Goal: Check status: Check status

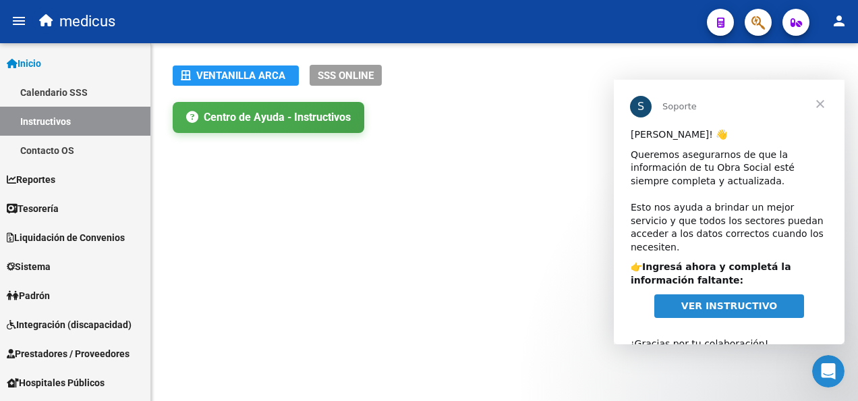
click at [548, 259] on mat-sidenav-content "Ventanilla ARCA SSS ONLINE Instructivos y Video Tutoriales SAAS Centro de Ayuda…" at bounding box center [504, 222] width 707 height 358
click at [823, 107] on span "Cerrar" at bounding box center [820, 104] width 49 height 49
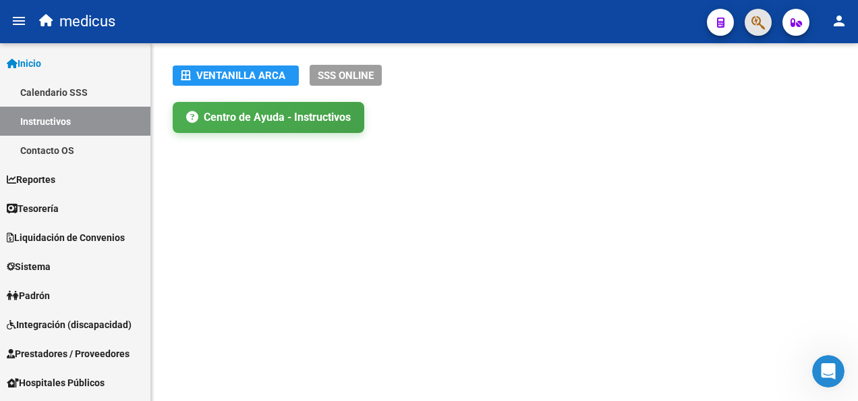
click at [766, 20] on button "button" at bounding box center [758, 22] width 27 height 27
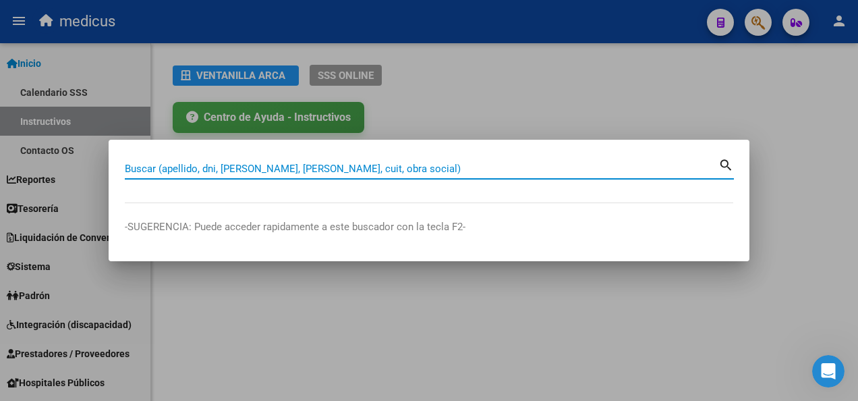
click at [363, 167] on input "Buscar (apellido, dni, [PERSON_NAME], [PERSON_NAME], cuit, obra social)" at bounding box center [422, 169] width 594 height 12
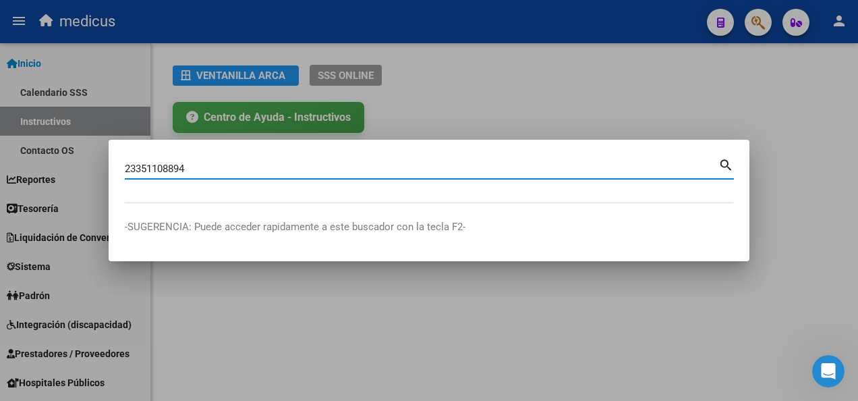
type input "23351108894"
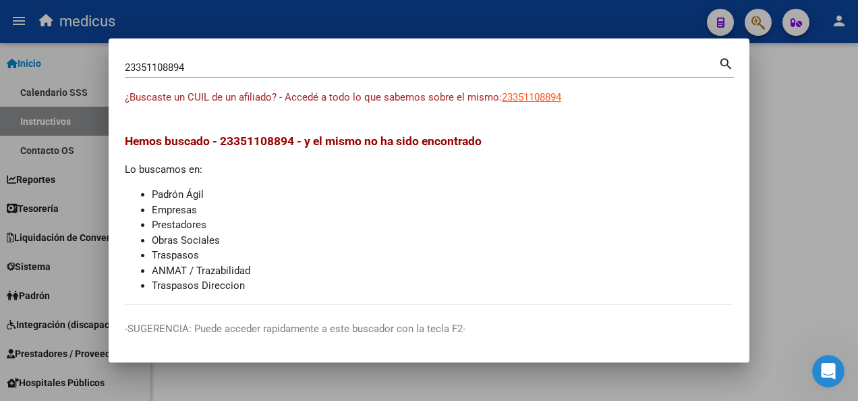
click at [785, 144] on div at bounding box center [429, 200] width 858 height 401
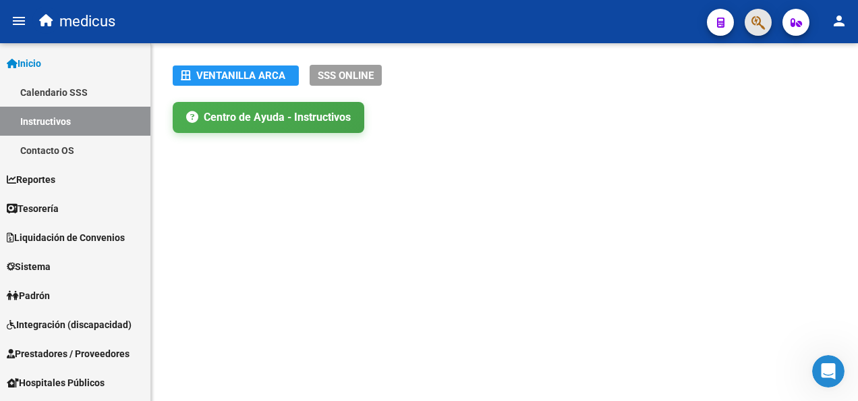
click at [766, 18] on button "button" at bounding box center [758, 22] width 27 height 27
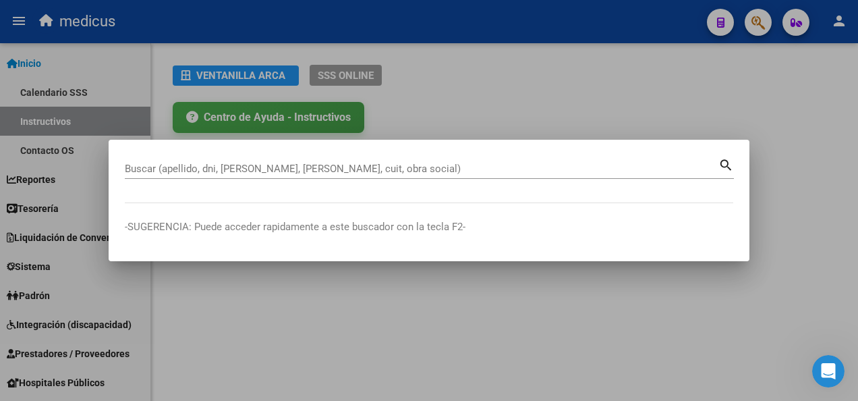
click at [790, 138] on div at bounding box center [429, 200] width 858 height 401
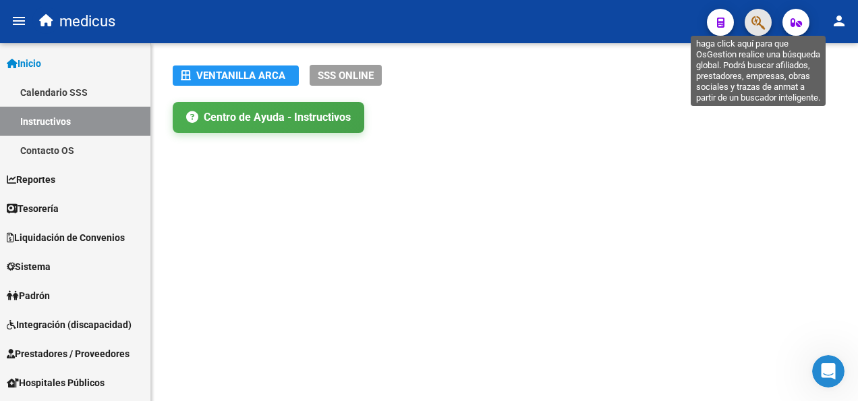
click at [755, 15] on icon "button" at bounding box center [757, 23] width 13 height 16
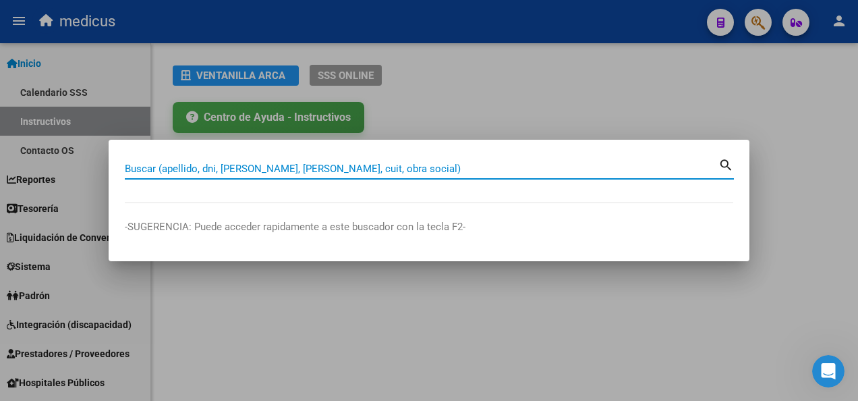
click at [303, 158] on div "Buscar (apellido, dni, [PERSON_NAME], nro traspaso, cuit, obra social) search" at bounding box center [429, 167] width 609 height 23
click at [295, 163] on input "Buscar (apellido, dni, [PERSON_NAME], [PERSON_NAME], cuit, obra social)" at bounding box center [422, 169] width 594 height 12
paste input "27269667929"
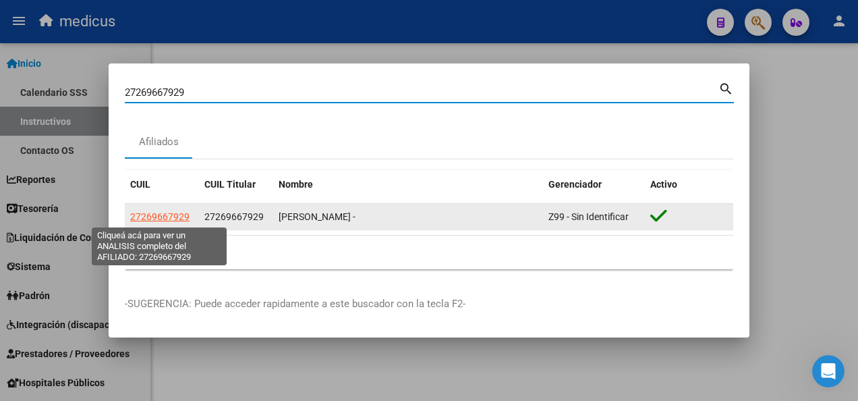
click at [146, 217] on span "27269667929" at bounding box center [159, 216] width 59 height 11
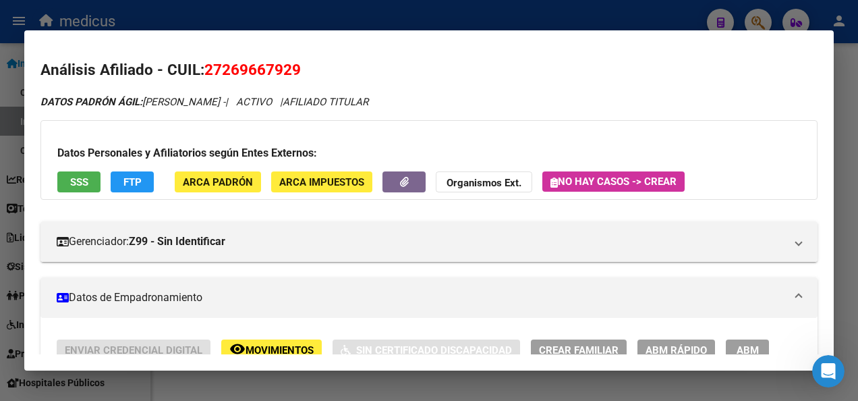
click at [61, 175] on button "SSS" at bounding box center [78, 181] width 43 height 21
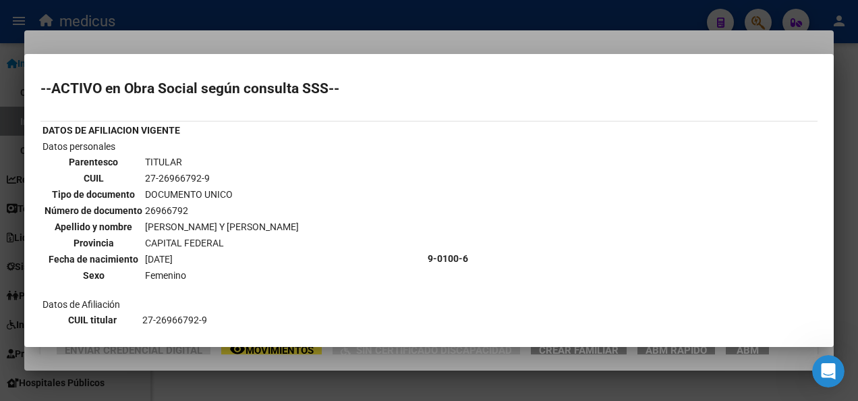
click at [386, 386] on div at bounding box center [429, 200] width 858 height 401
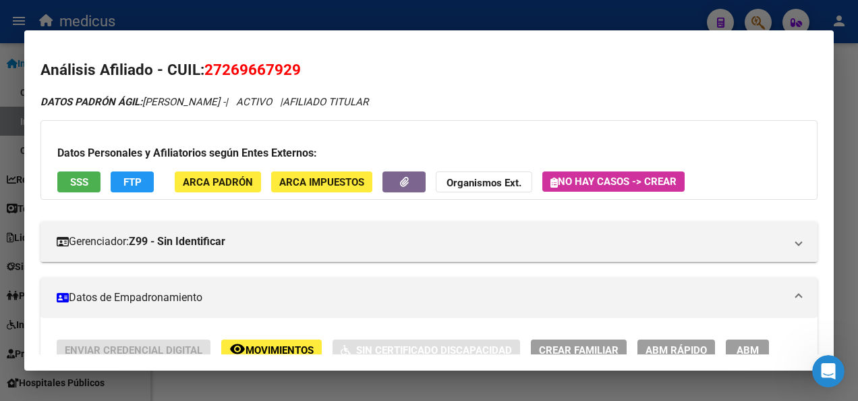
click at [386, 386] on div at bounding box center [429, 200] width 858 height 401
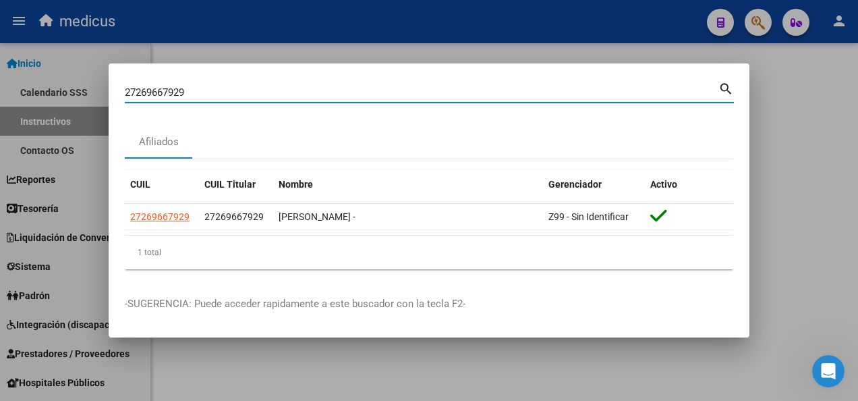
drag, startPoint x: 206, startPoint y: 88, endPoint x: 0, endPoint y: 90, distance: 206.4
click at [0, 90] on div "27269667929 Buscar (apellido, dni, cuil, nro traspaso, cuit, obra social) searc…" at bounding box center [429, 200] width 858 height 401
paste input "338135365"
type input "27338135365"
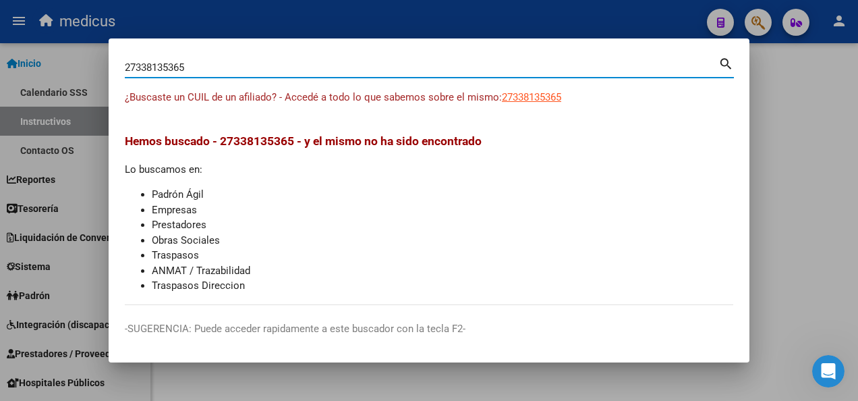
click at [804, 244] on div at bounding box center [429, 200] width 858 height 401
